Goal: Task Accomplishment & Management: Manage account settings

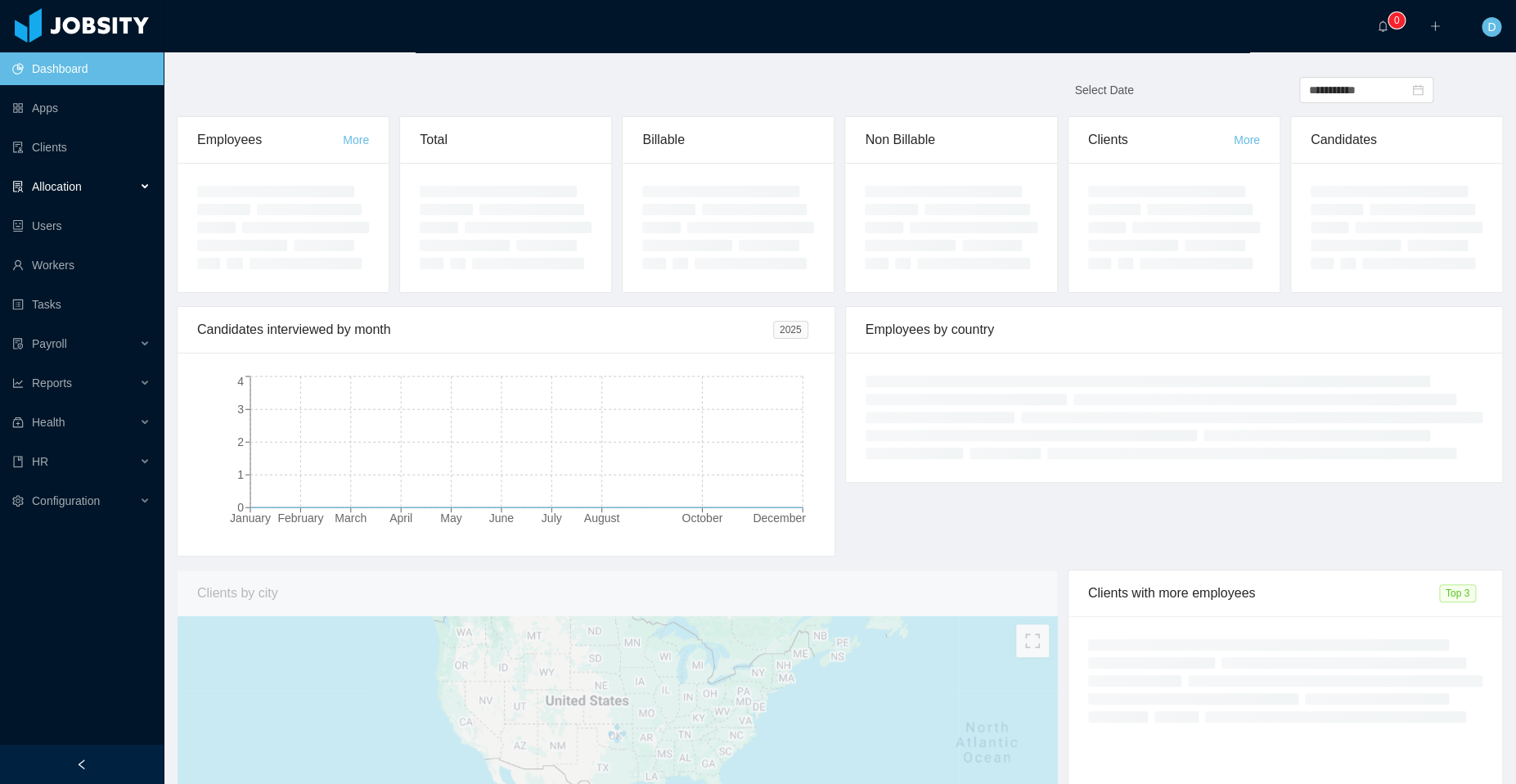
click at [125, 189] on div "Allocation" at bounding box center [82, 186] width 163 height 32
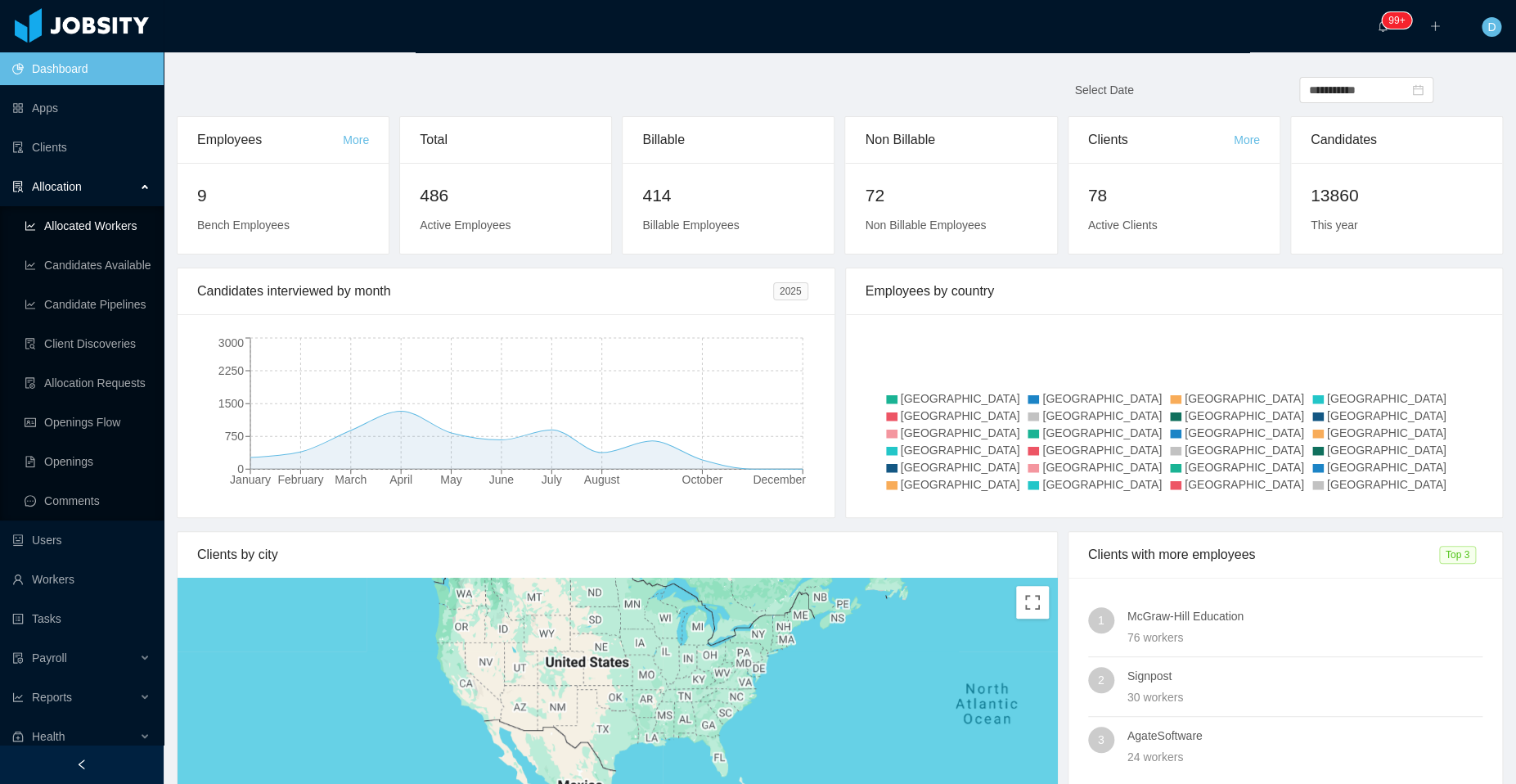
click at [111, 225] on link "Allocated Workers" at bounding box center [87, 225] width 126 height 32
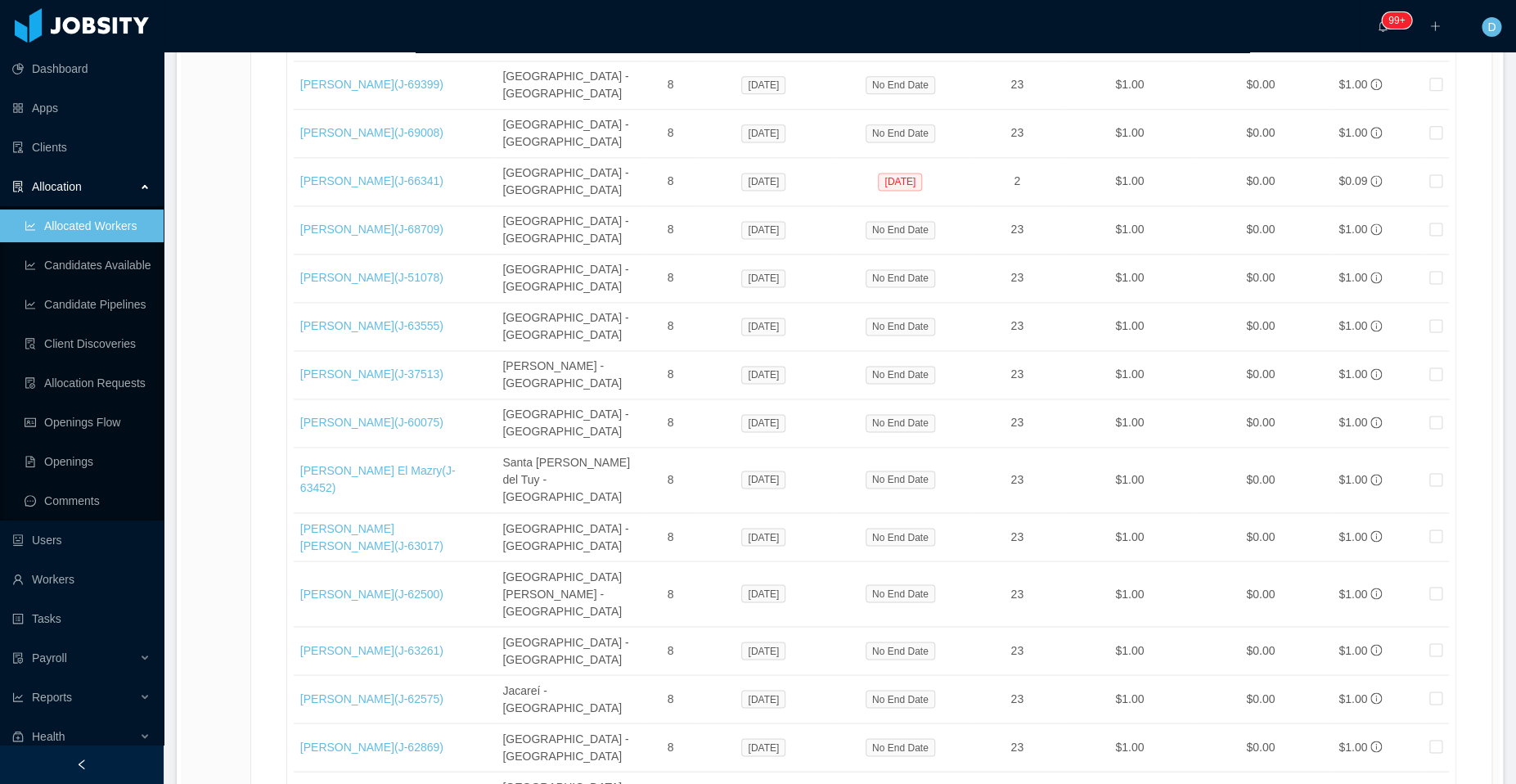
scroll to position [1012, 0]
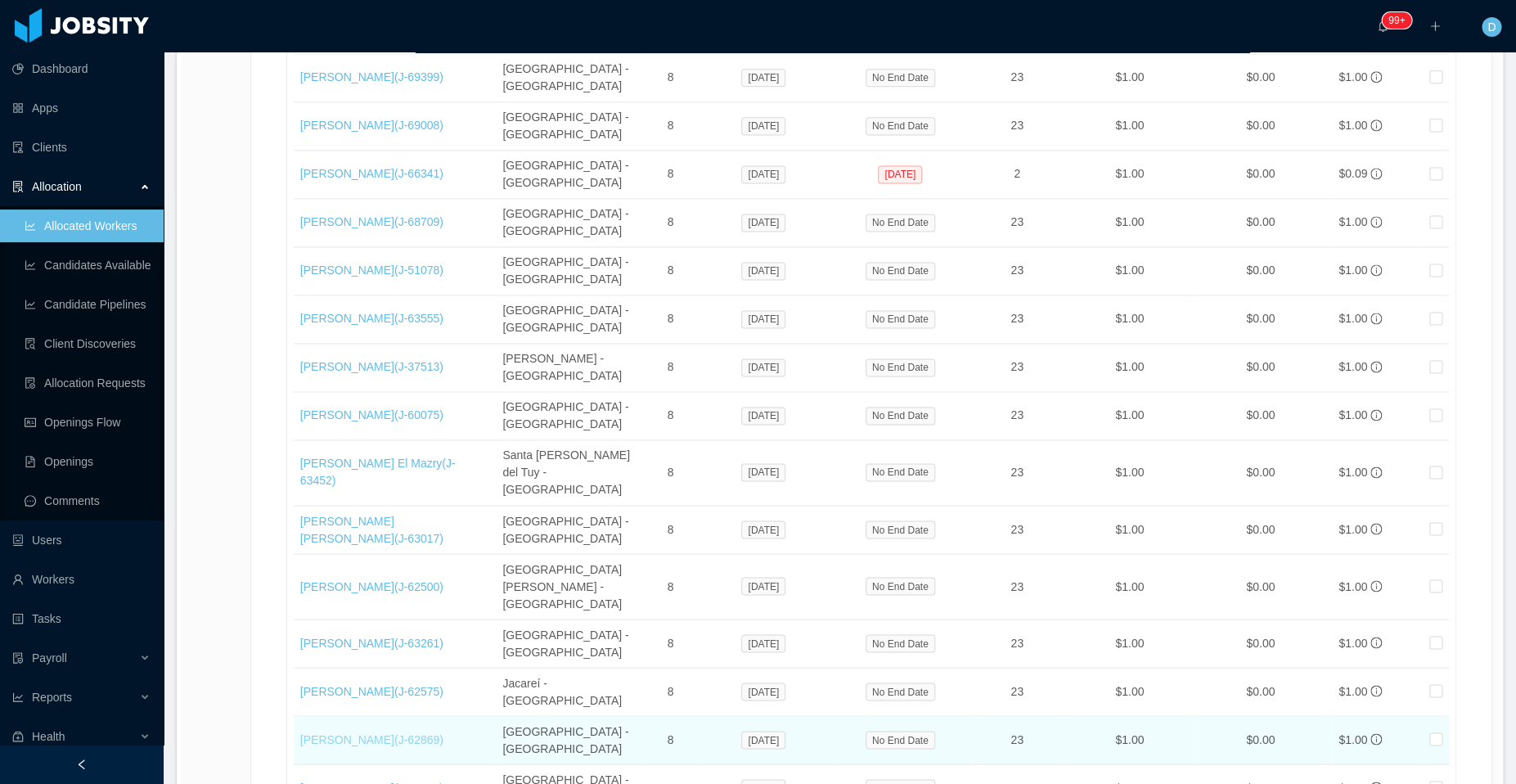
click at [361, 732] on link "[PERSON_NAME] (J- 62869 )" at bounding box center [371, 738] width 143 height 13
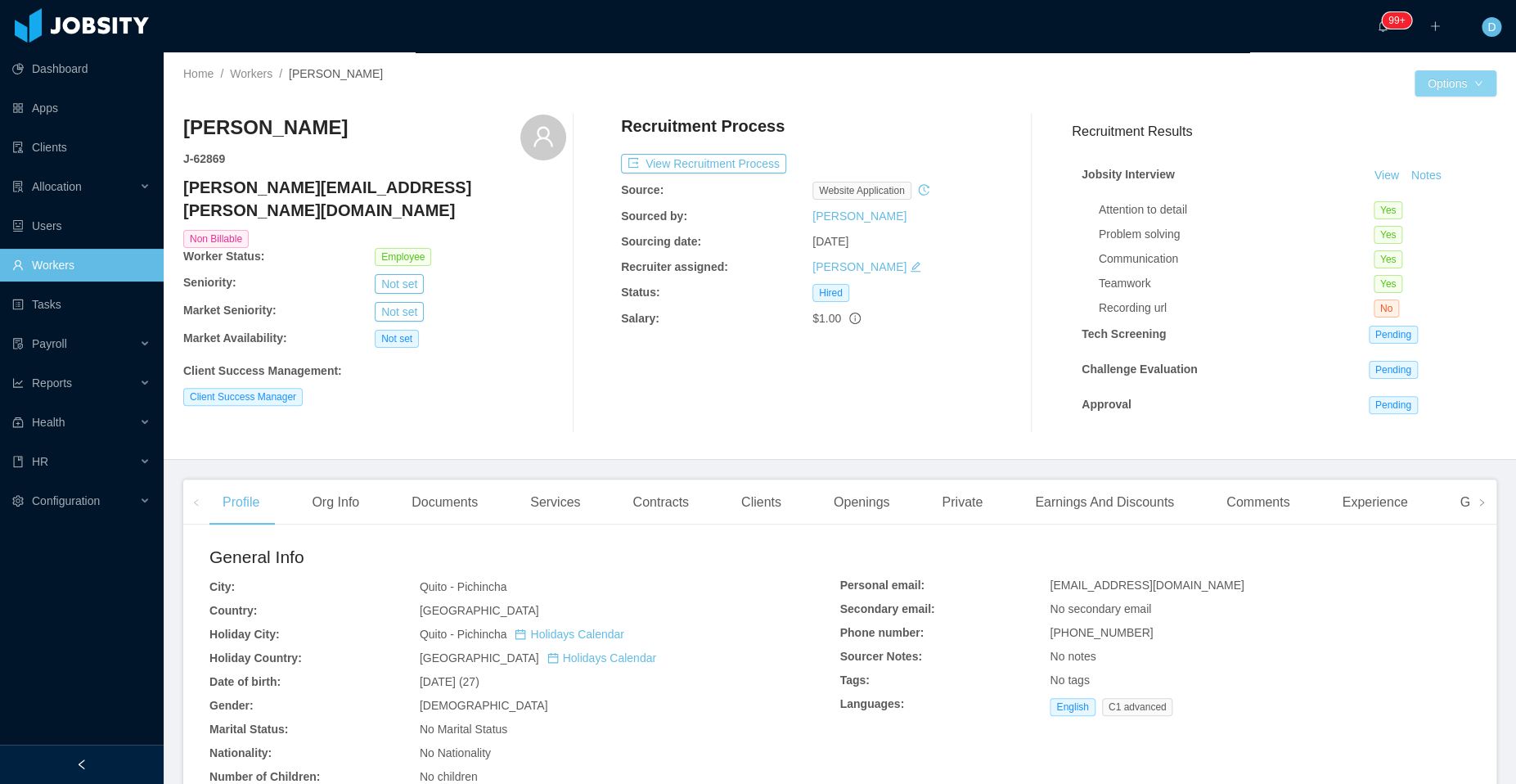
click at [1452, 77] on button "Options" at bounding box center [1455, 83] width 82 height 26
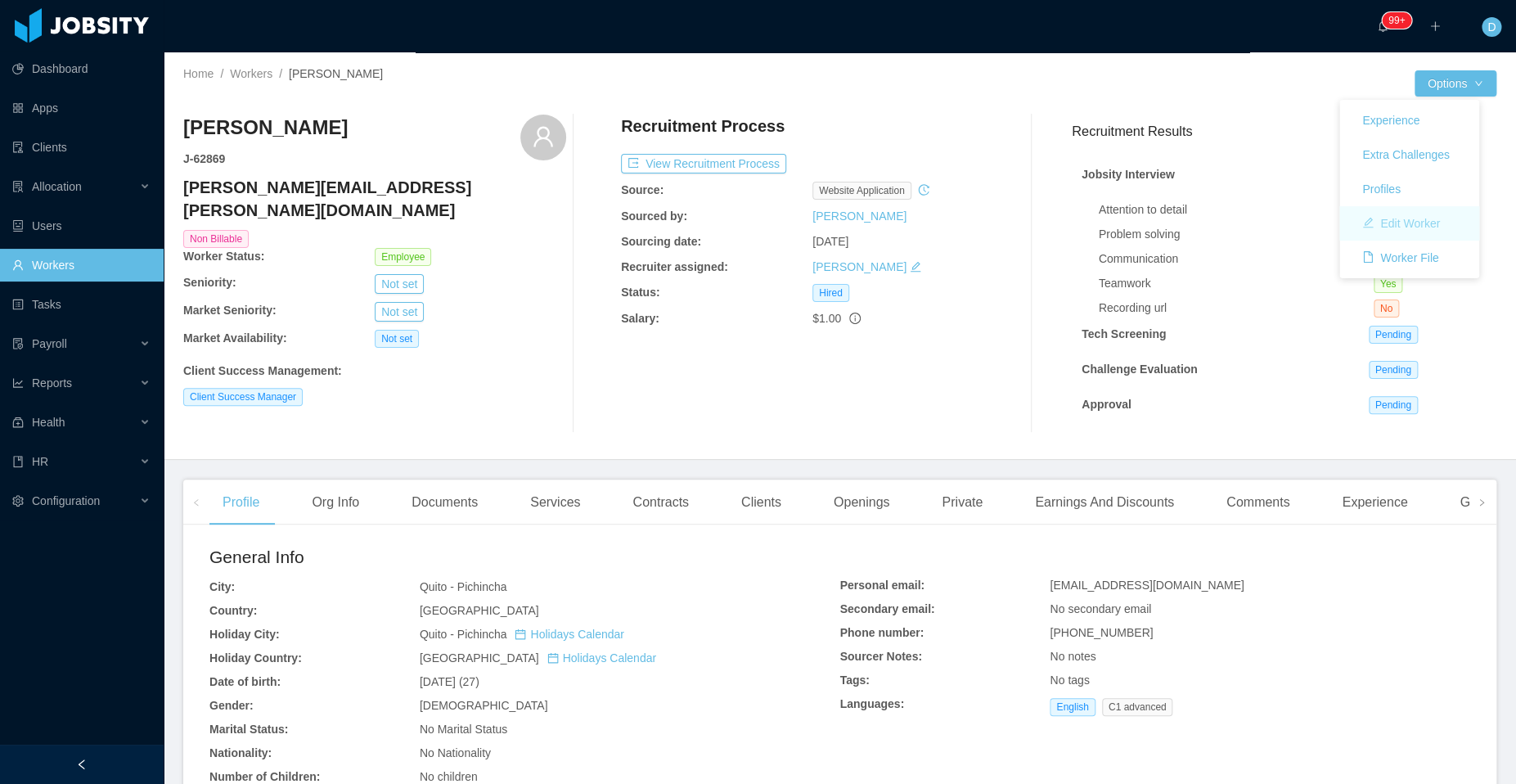
click at [1402, 228] on button "Edit Worker" at bounding box center [1401, 223] width 104 height 26
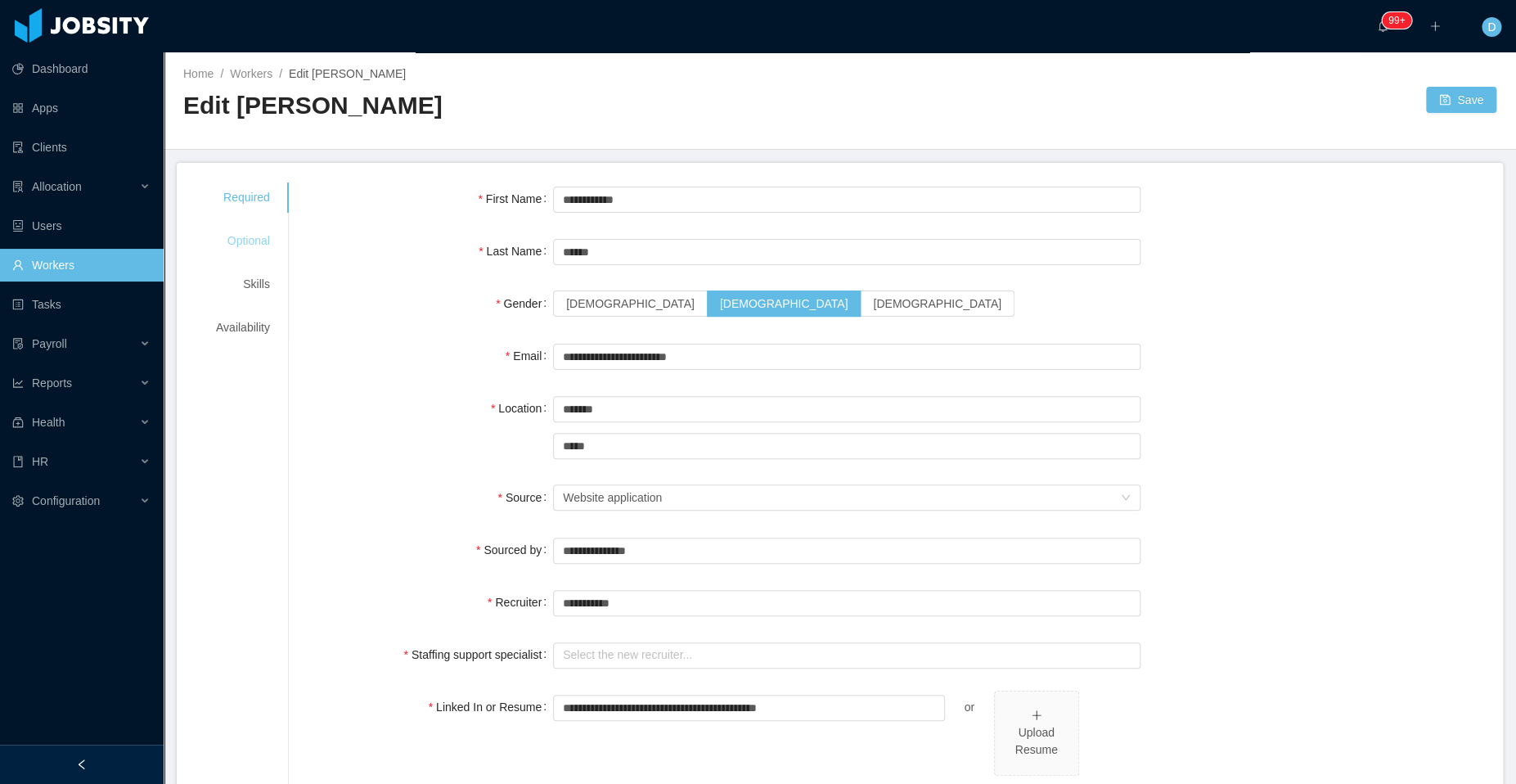
click at [249, 243] on div "Optional" at bounding box center [243, 241] width 93 height 31
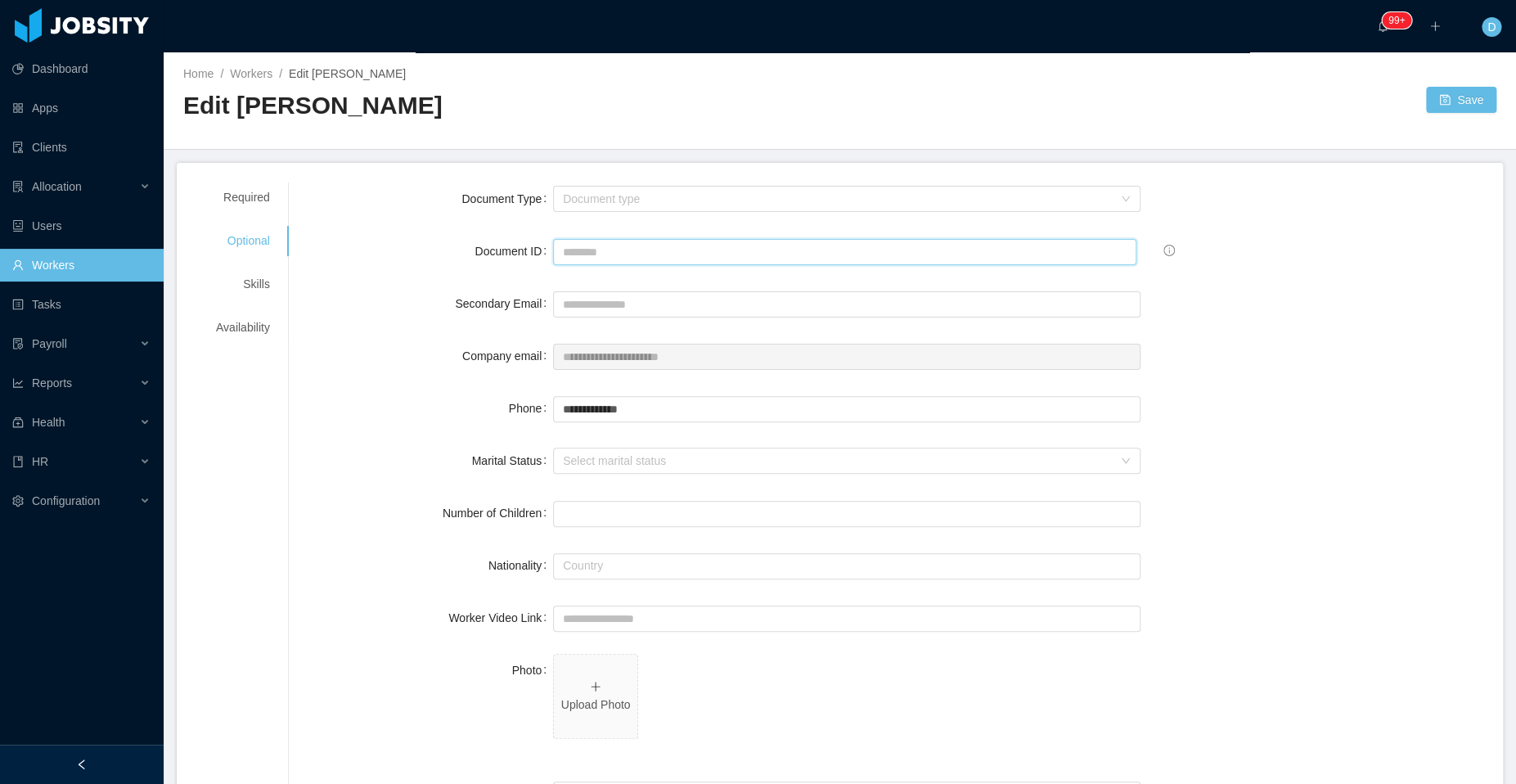
click at [598, 252] on input "Document ID" at bounding box center [844, 251] width 583 height 26
paste input "**********"
click at [727, 206] on div "Document type" at bounding box center [838, 198] width 550 height 16
type input "**********"
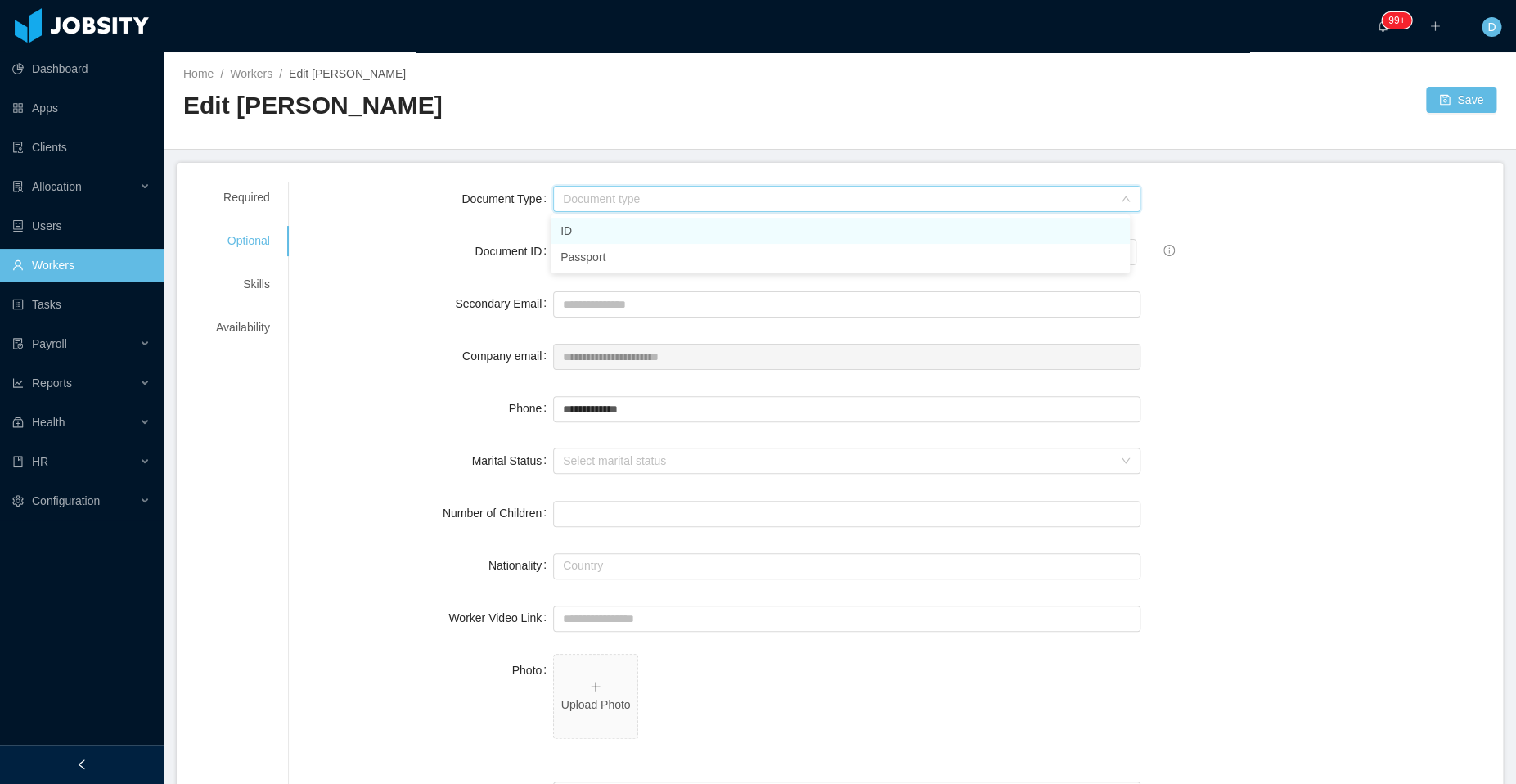
click at [698, 238] on li "ID" at bounding box center [840, 230] width 579 height 26
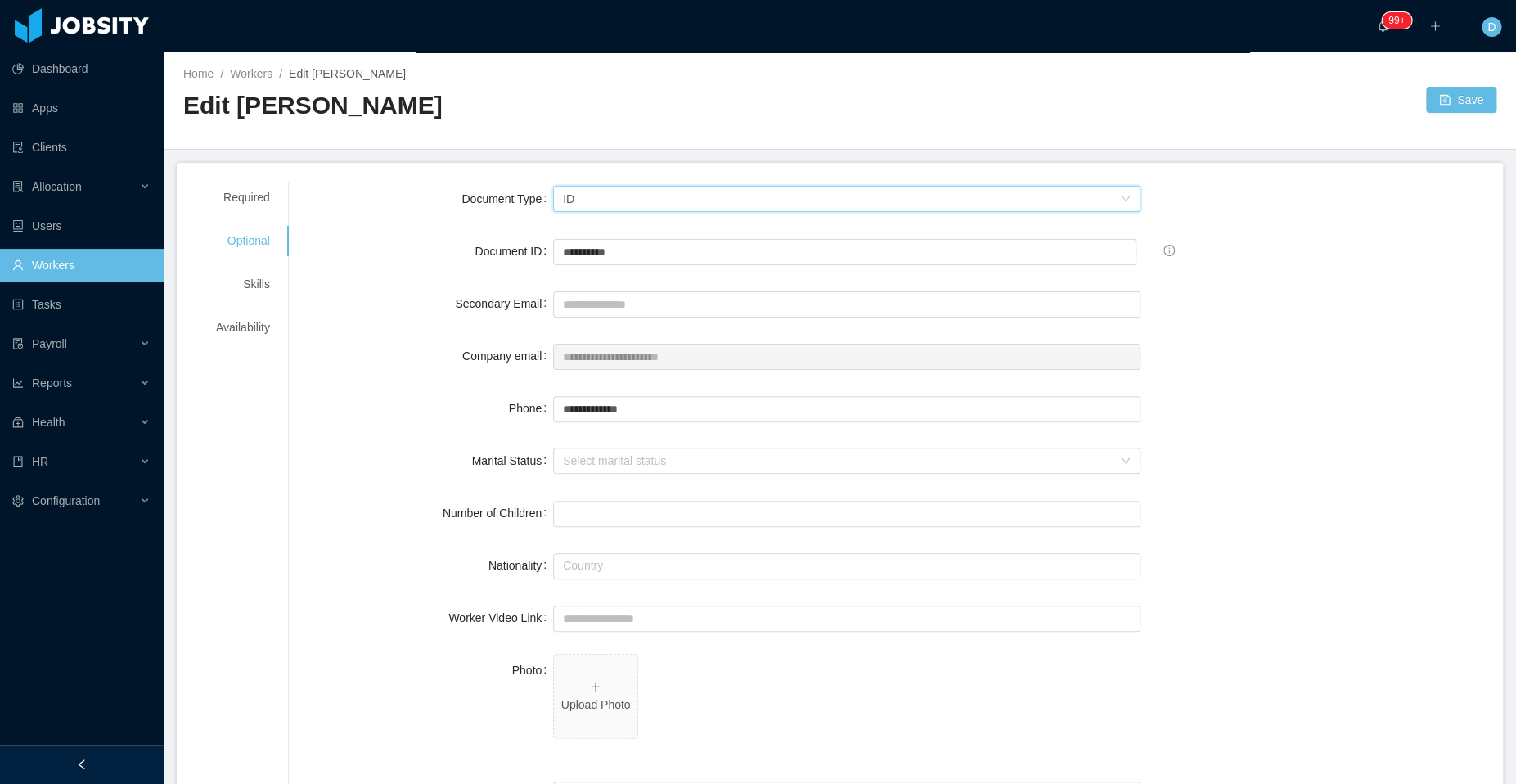
click at [1439, 101] on button "Save" at bounding box center [1460, 100] width 70 height 26
